Goal: Information Seeking & Learning: Learn about a topic

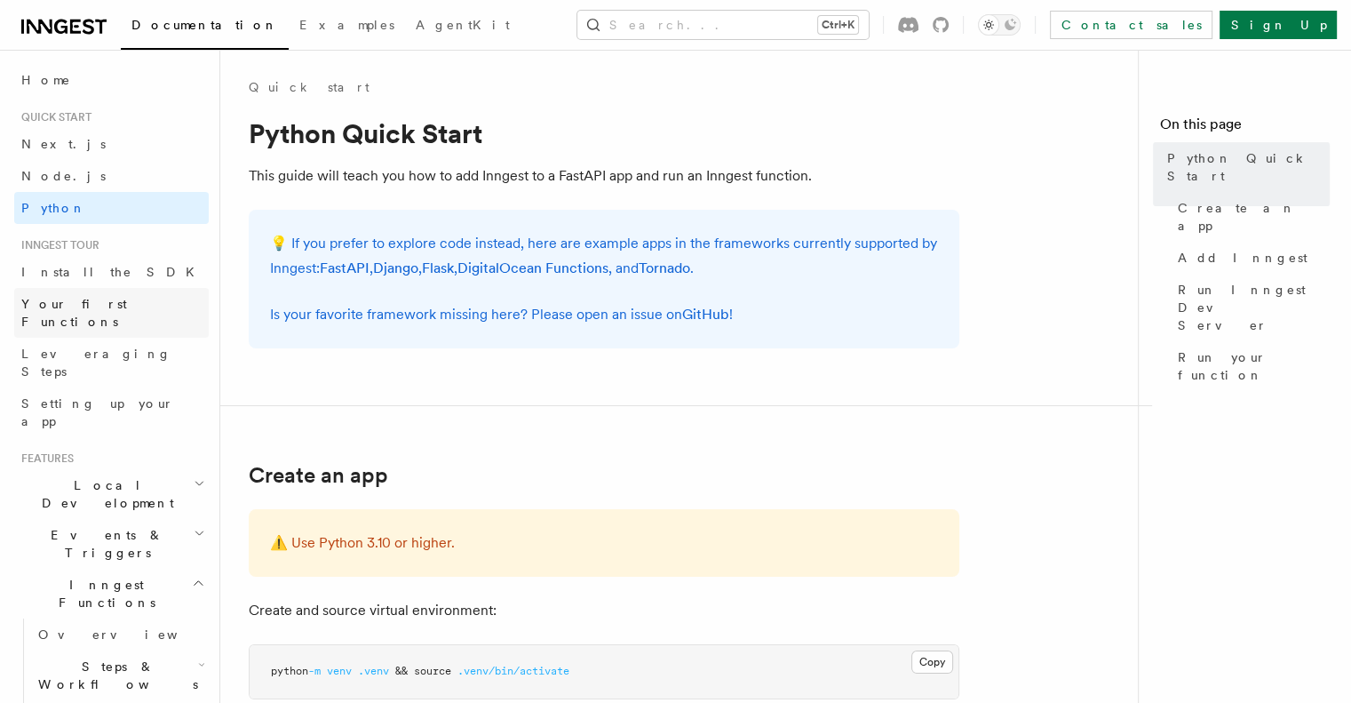
click at [105, 308] on span "Your first Functions" at bounding box center [74, 313] width 106 height 32
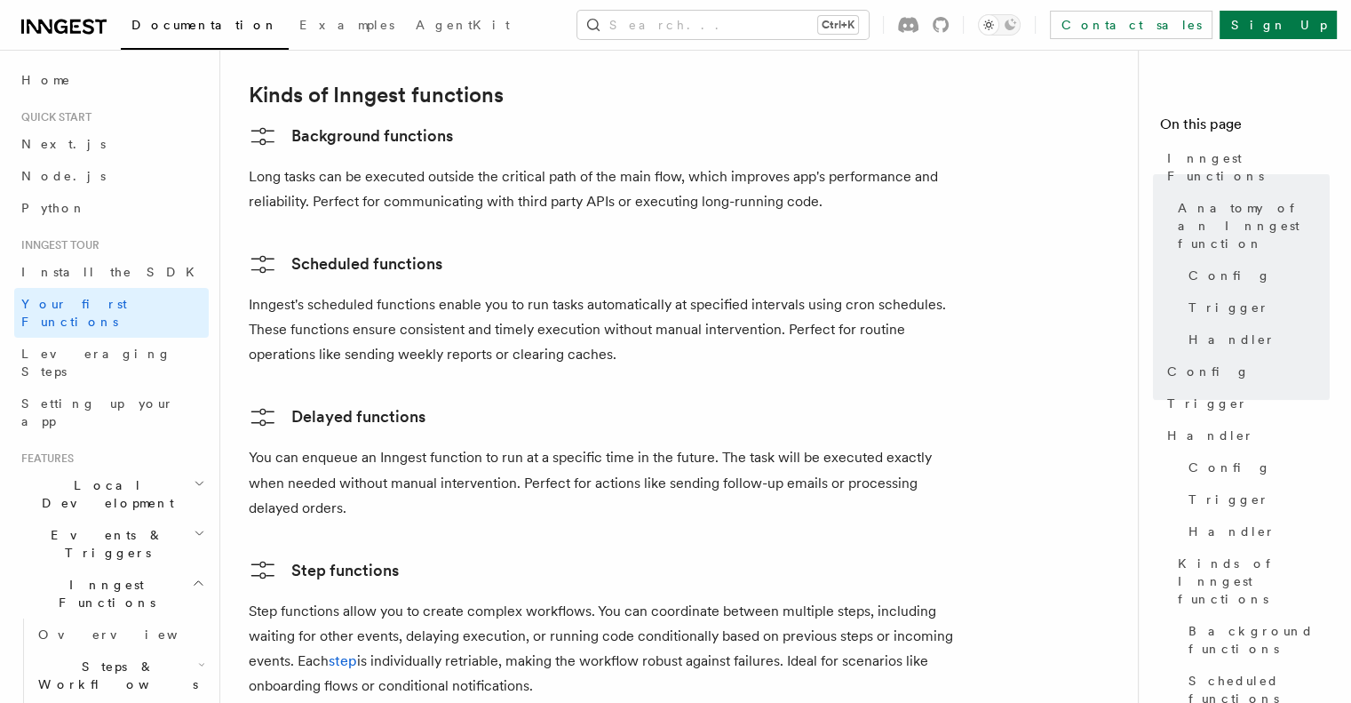
scroll to position [2843, 0]
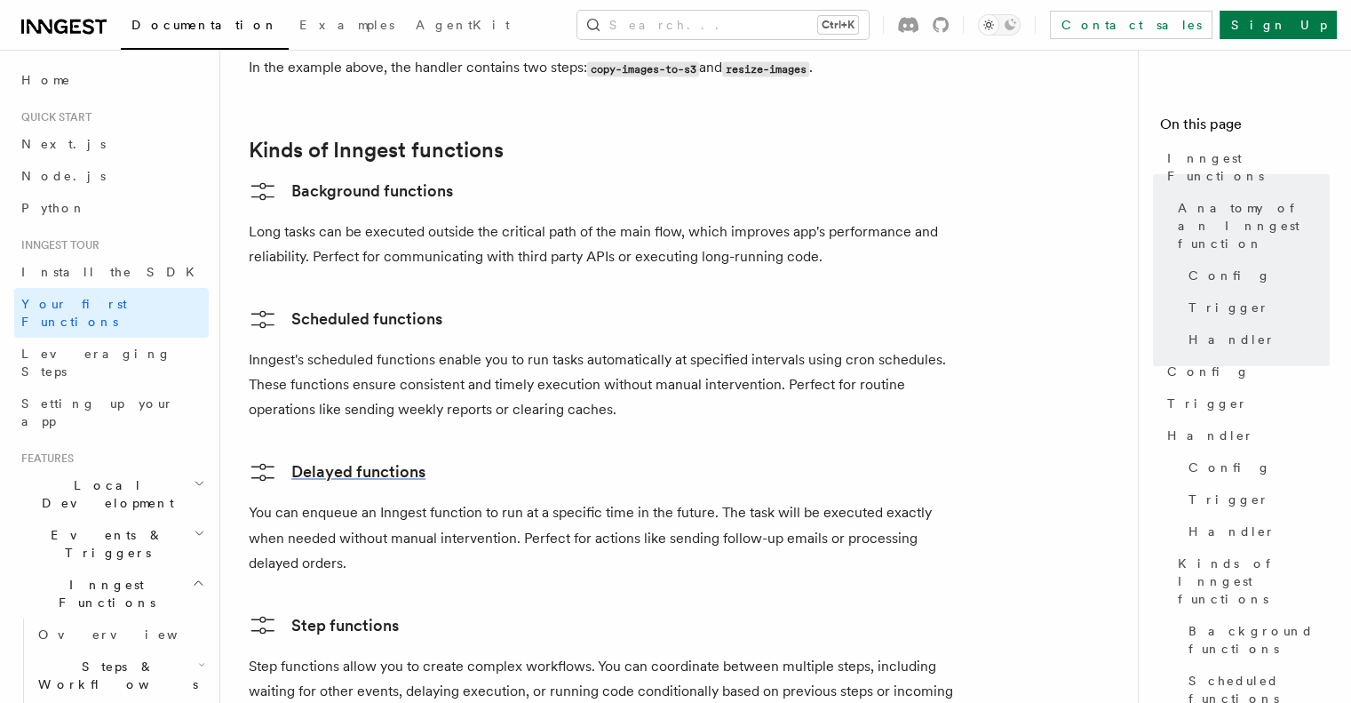
click at [281, 458] on link "Delayed functions" at bounding box center [337, 472] width 177 height 28
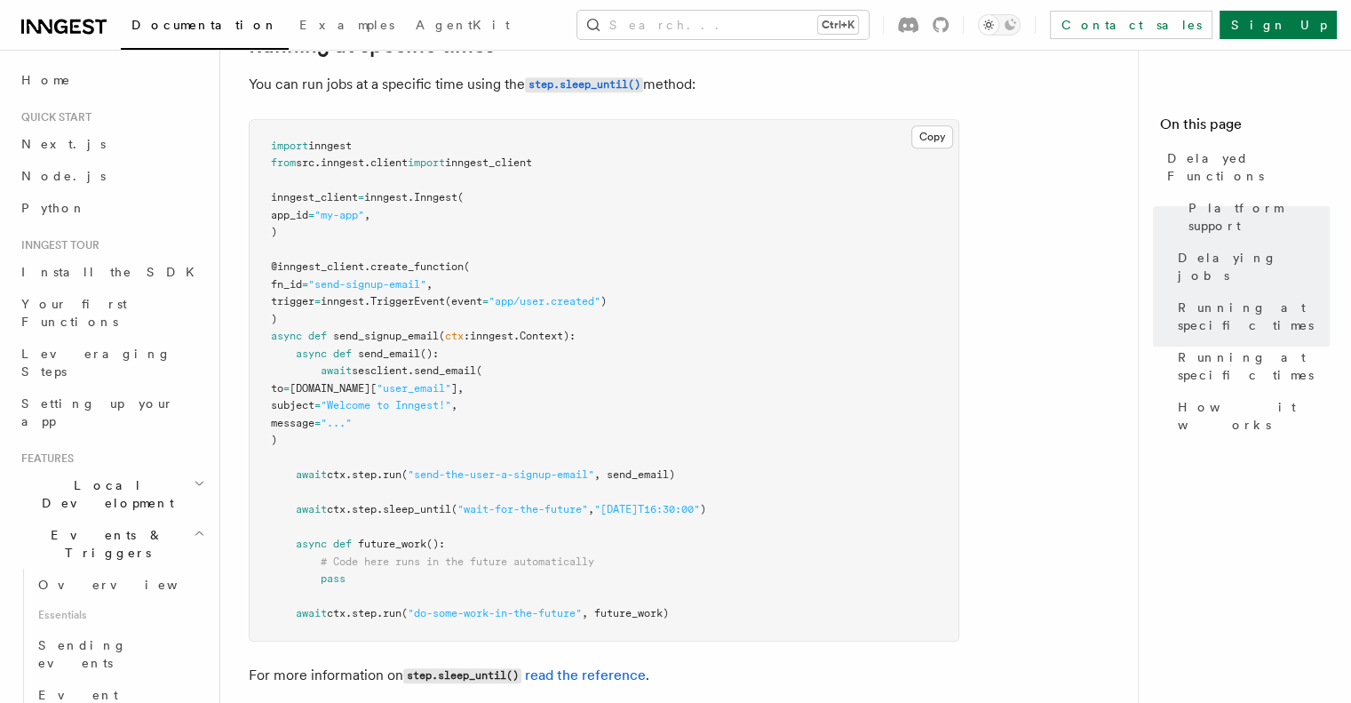
scroll to position [1599, 0]
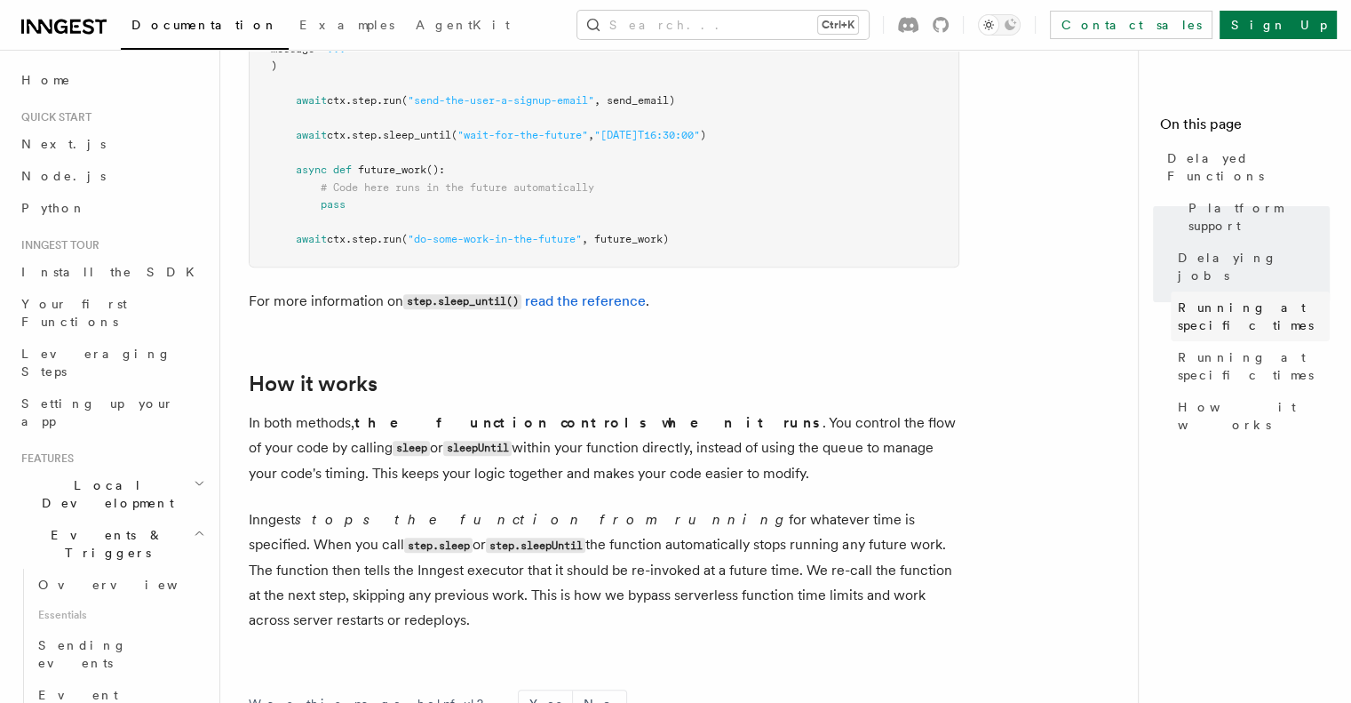
click at [1178, 299] on span "Running at specific times" at bounding box center [1254, 317] width 152 height 36
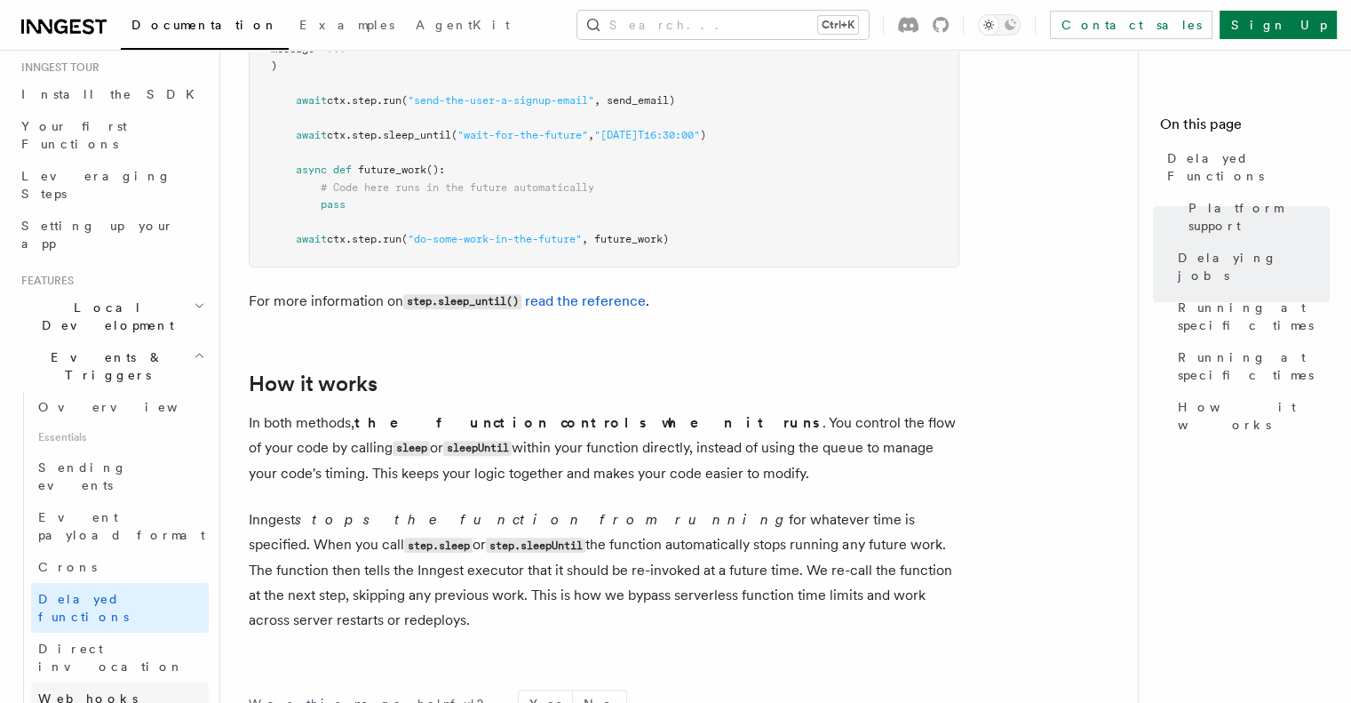
click at [115, 682] on link "Webhooks" at bounding box center [120, 698] width 178 height 32
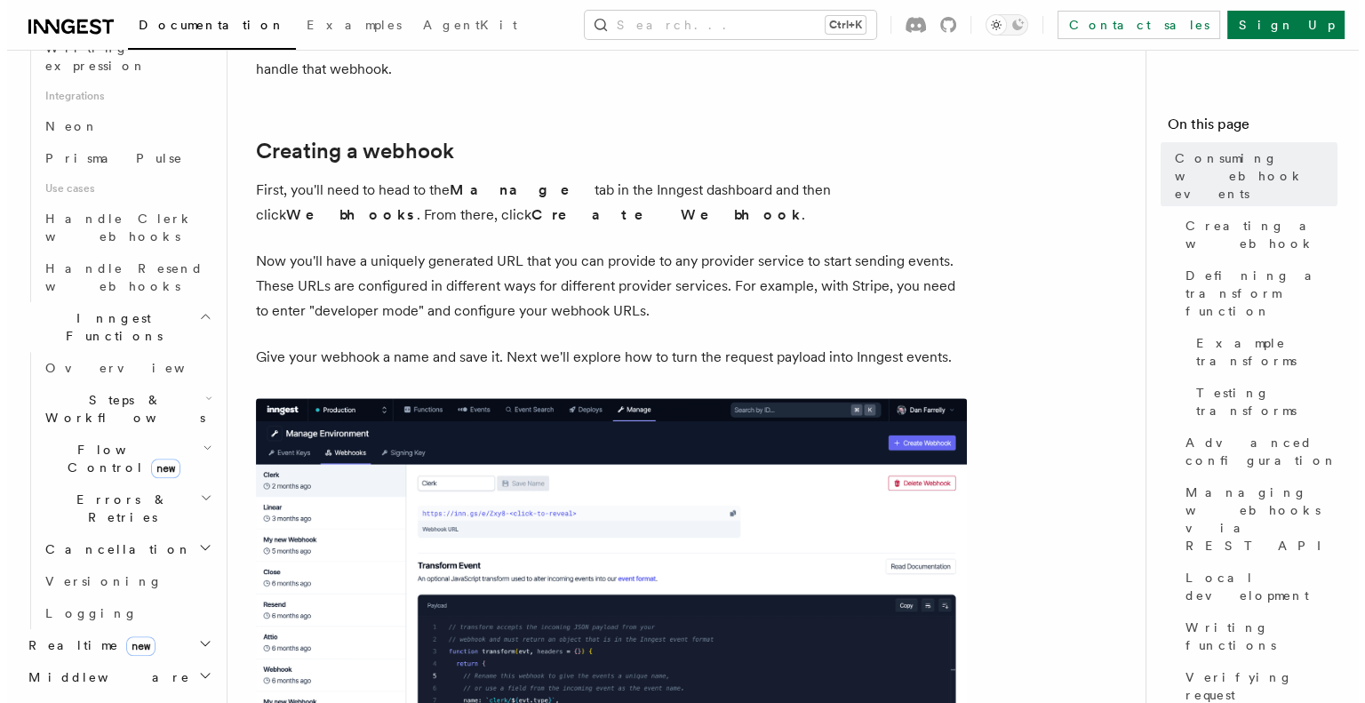
scroll to position [878, 0]
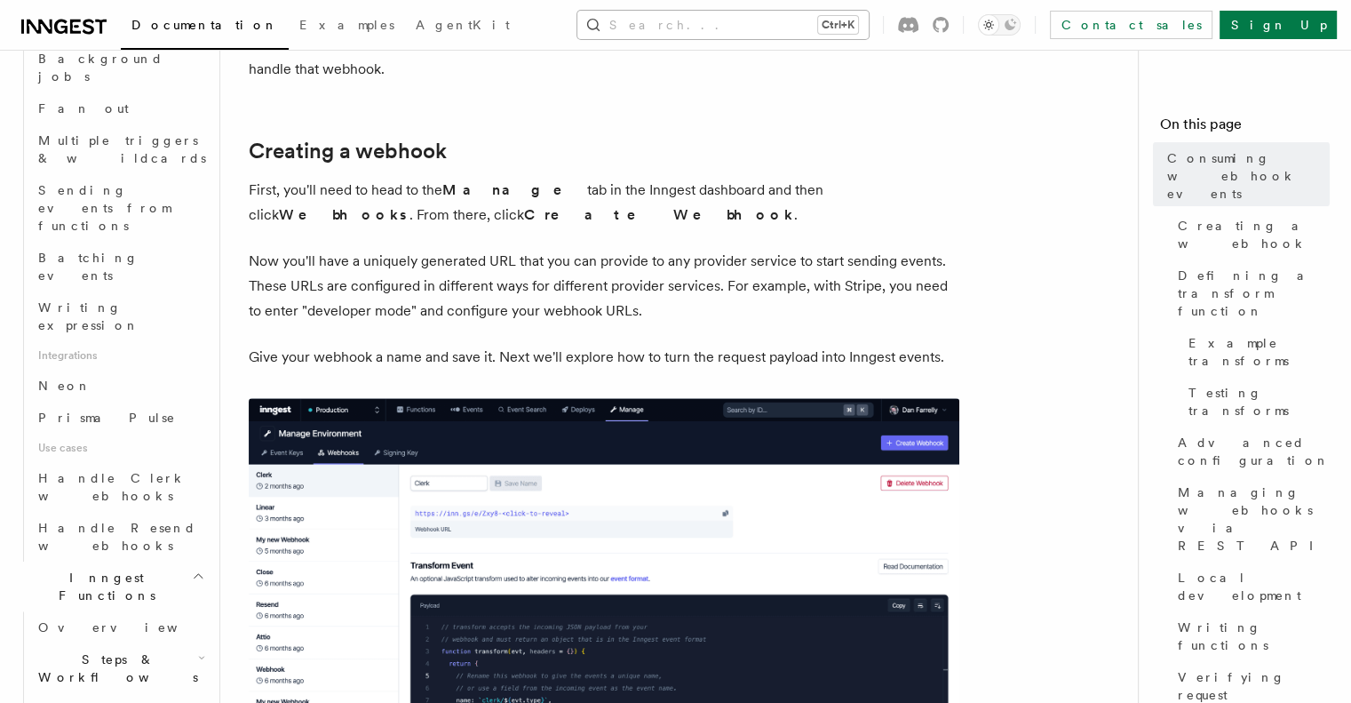
click at [796, 28] on button "Search... Ctrl+K" at bounding box center [723, 25] width 291 height 28
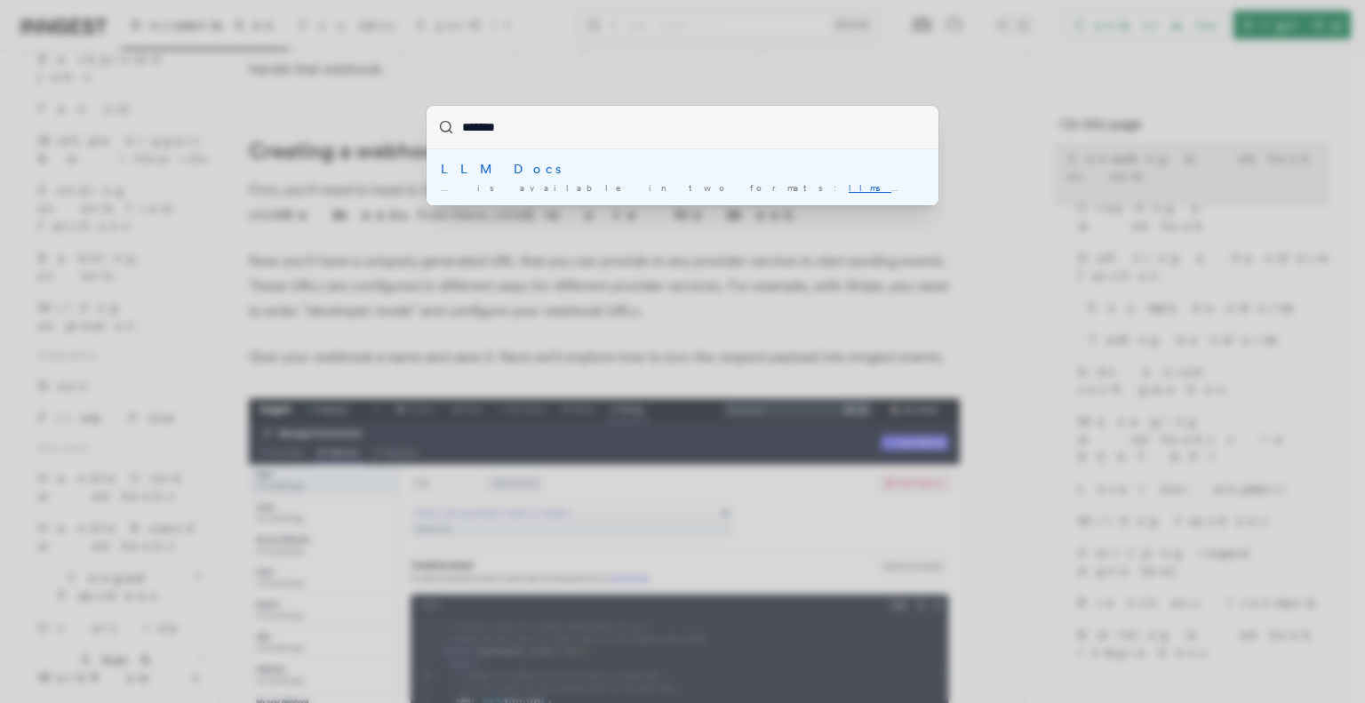
type input "********"
click at [634, 187] on div "… is available in two formats: llms.txt and llms-full …" at bounding box center [682, 187] width 483 height 13
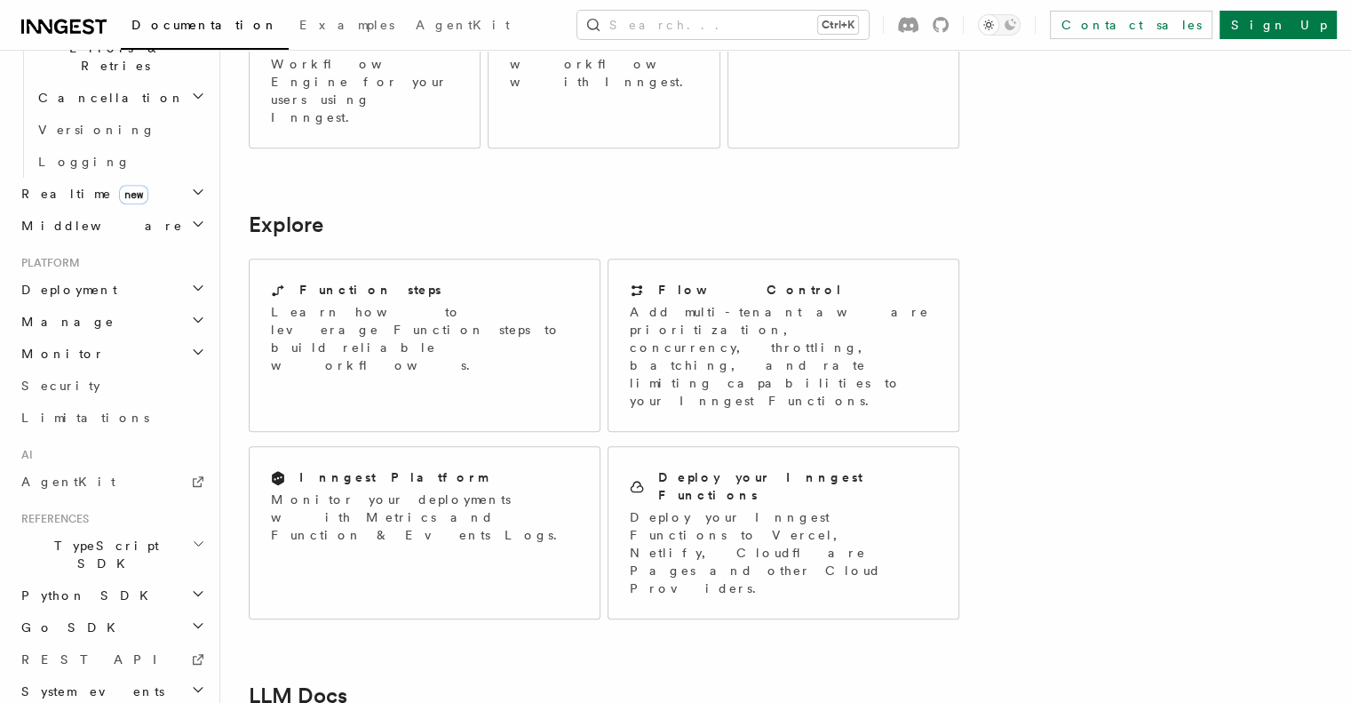
scroll to position [1415, 0]
